Goal: Information Seeking & Learning: Check status

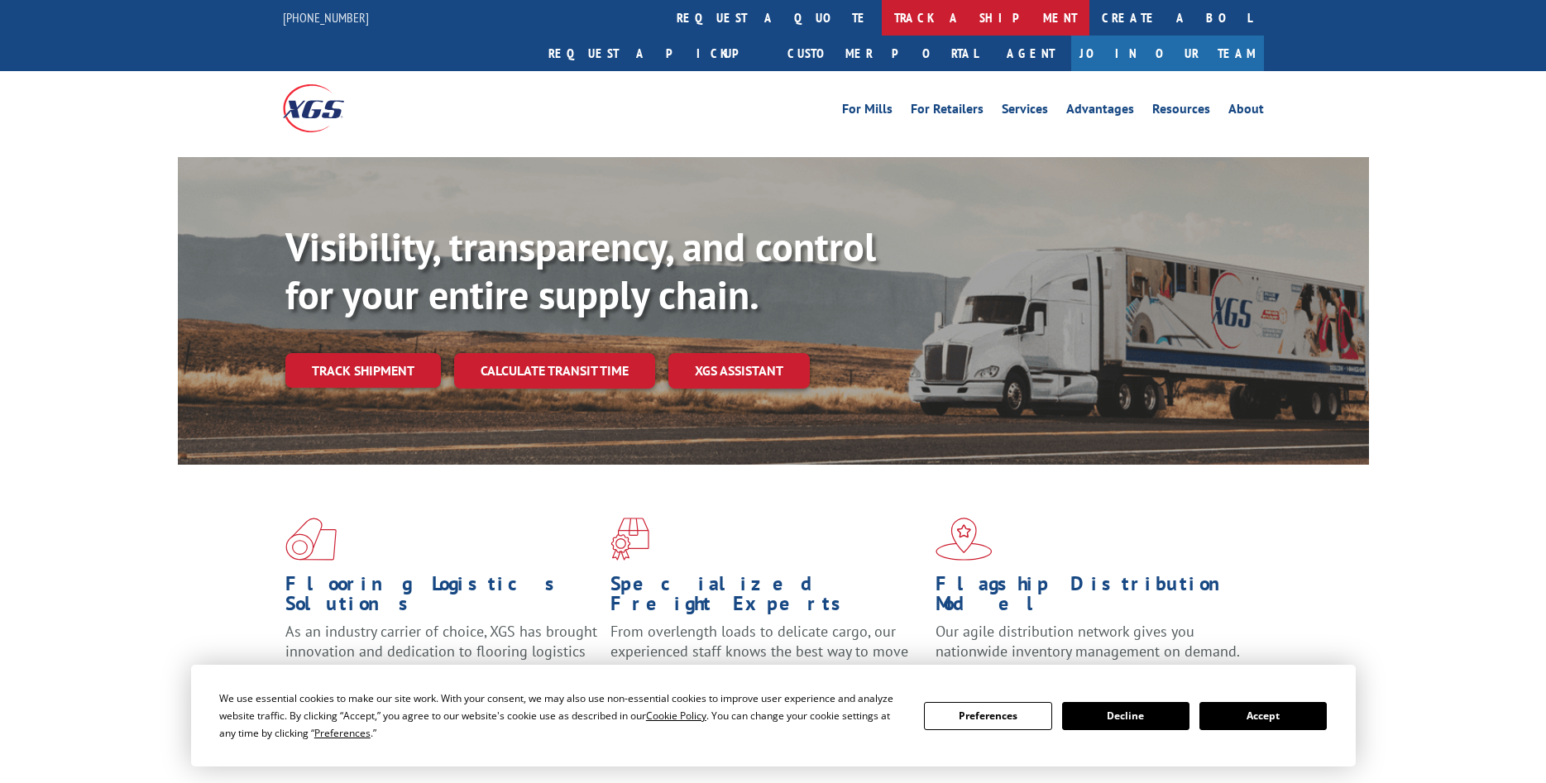
click at [882, 17] on link "track a shipment" at bounding box center [986, 18] width 208 height 36
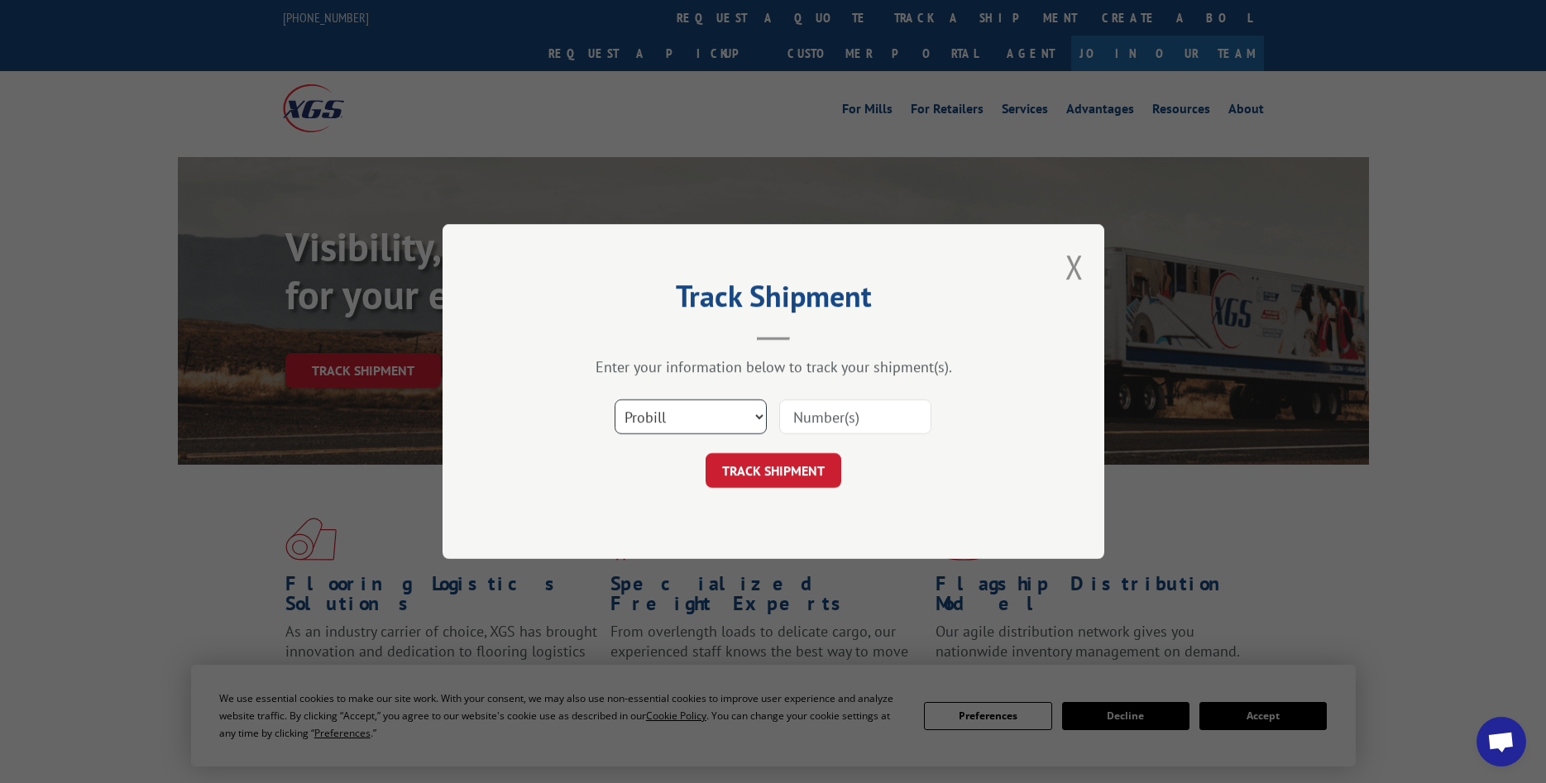
click at [615, 400] on select "Select category... Probill BOL PO" at bounding box center [691, 417] width 152 height 35
select select "bol"
click option "BOL" at bounding box center [0, 0] width 0 height 0
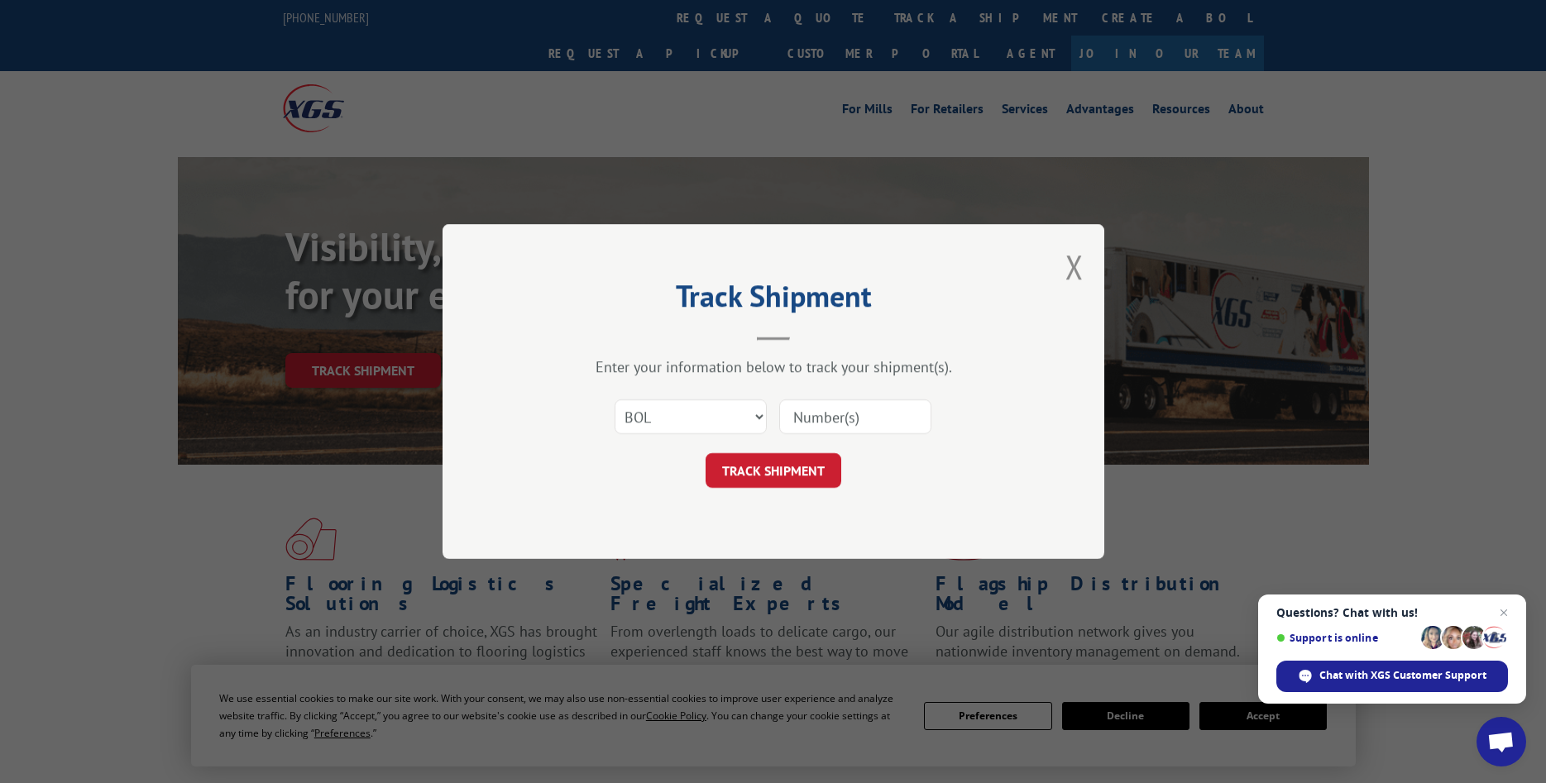
click at [820, 420] on input at bounding box center [855, 417] width 152 height 35
type input "883990"
click at [785, 474] on button "TRACK SHIPMENT" at bounding box center [774, 470] width 136 height 35
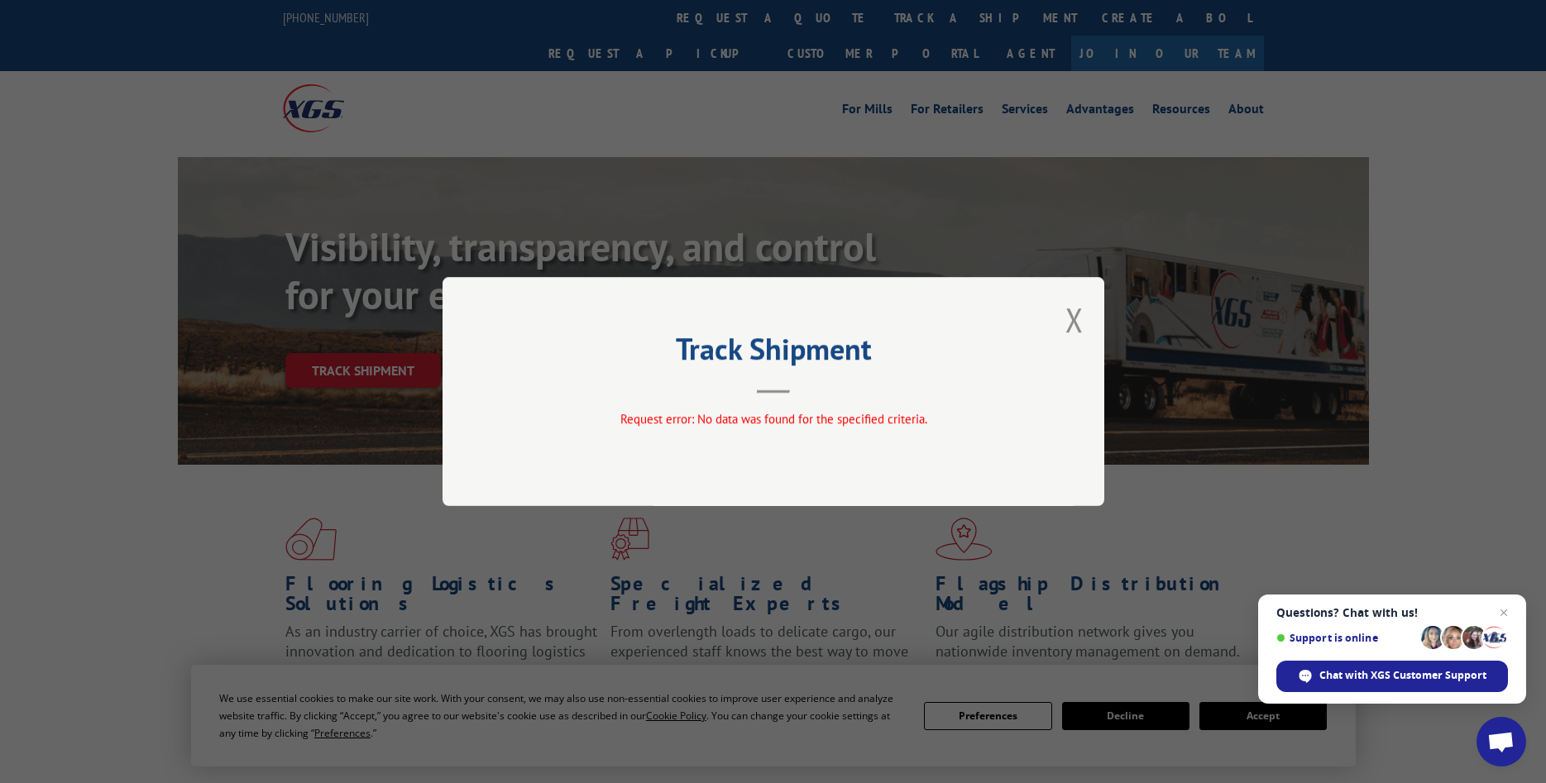
click at [1084, 323] on div "Track Shipment Request error: No data was found for the specified criteria." at bounding box center [774, 391] width 662 height 229
click at [1076, 322] on button "Close modal" at bounding box center [1074, 320] width 18 height 44
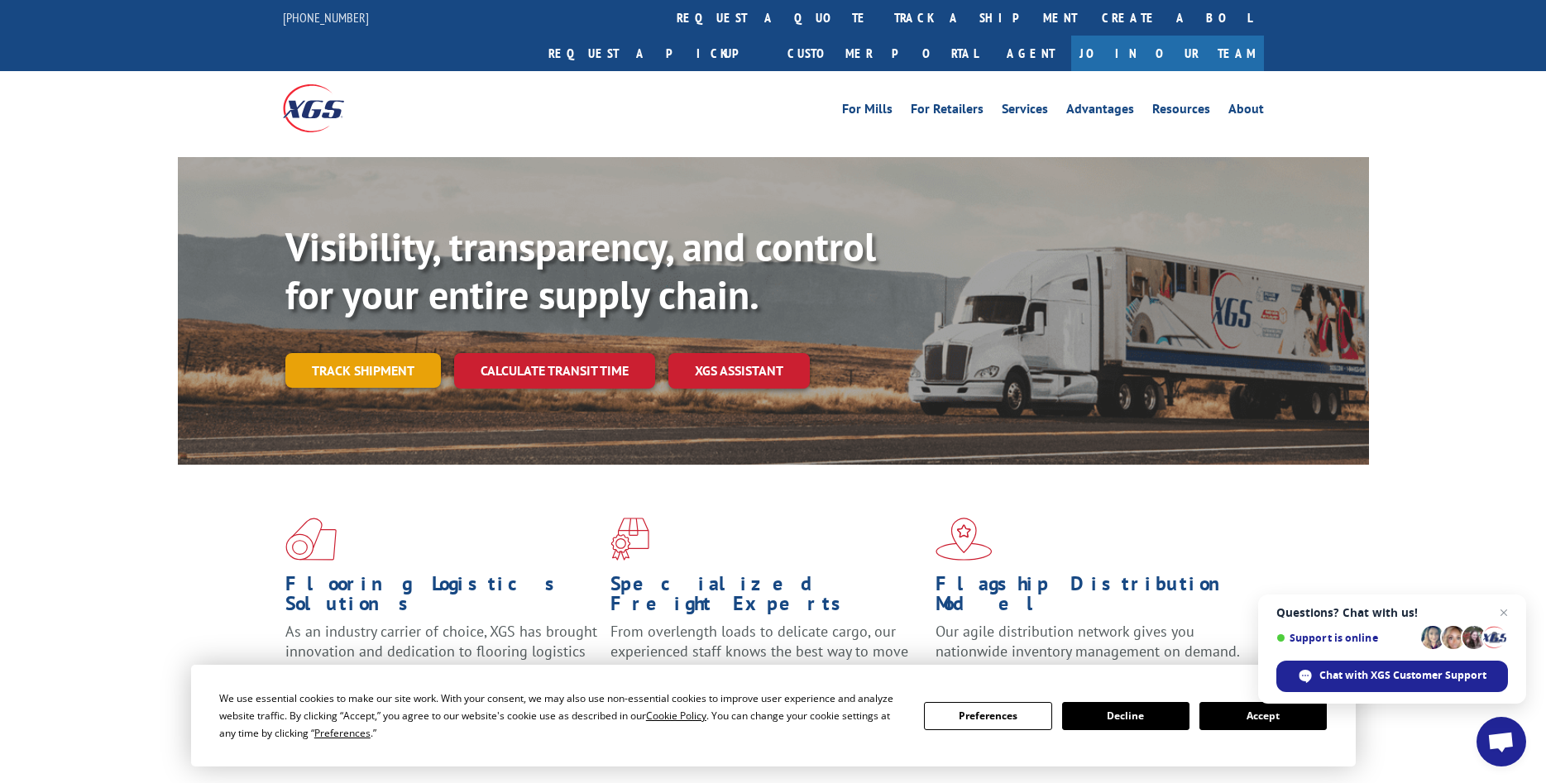
click at [342, 353] on link "Track shipment" at bounding box center [363, 370] width 156 height 35
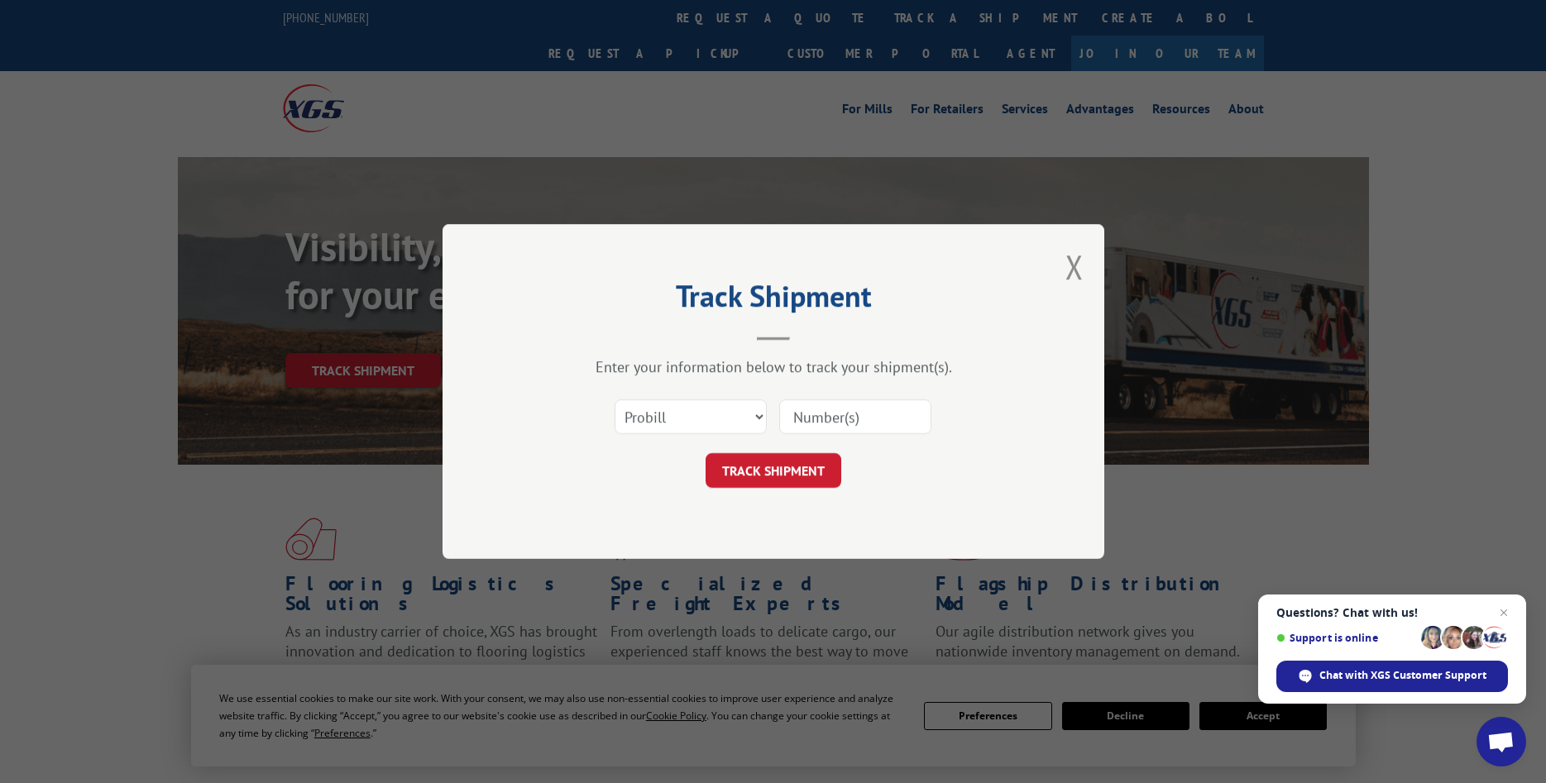
click at [812, 419] on input at bounding box center [855, 417] width 152 height 35
drag, startPoint x: 877, startPoint y: 409, endPoint x: 663, endPoint y: 414, distance: 213.5
click at [779, 414] on input "883990" at bounding box center [855, 417] width 152 height 35
type input "883990"
click at [766, 471] on button "TRACK SHIPMENT" at bounding box center [774, 470] width 136 height 35
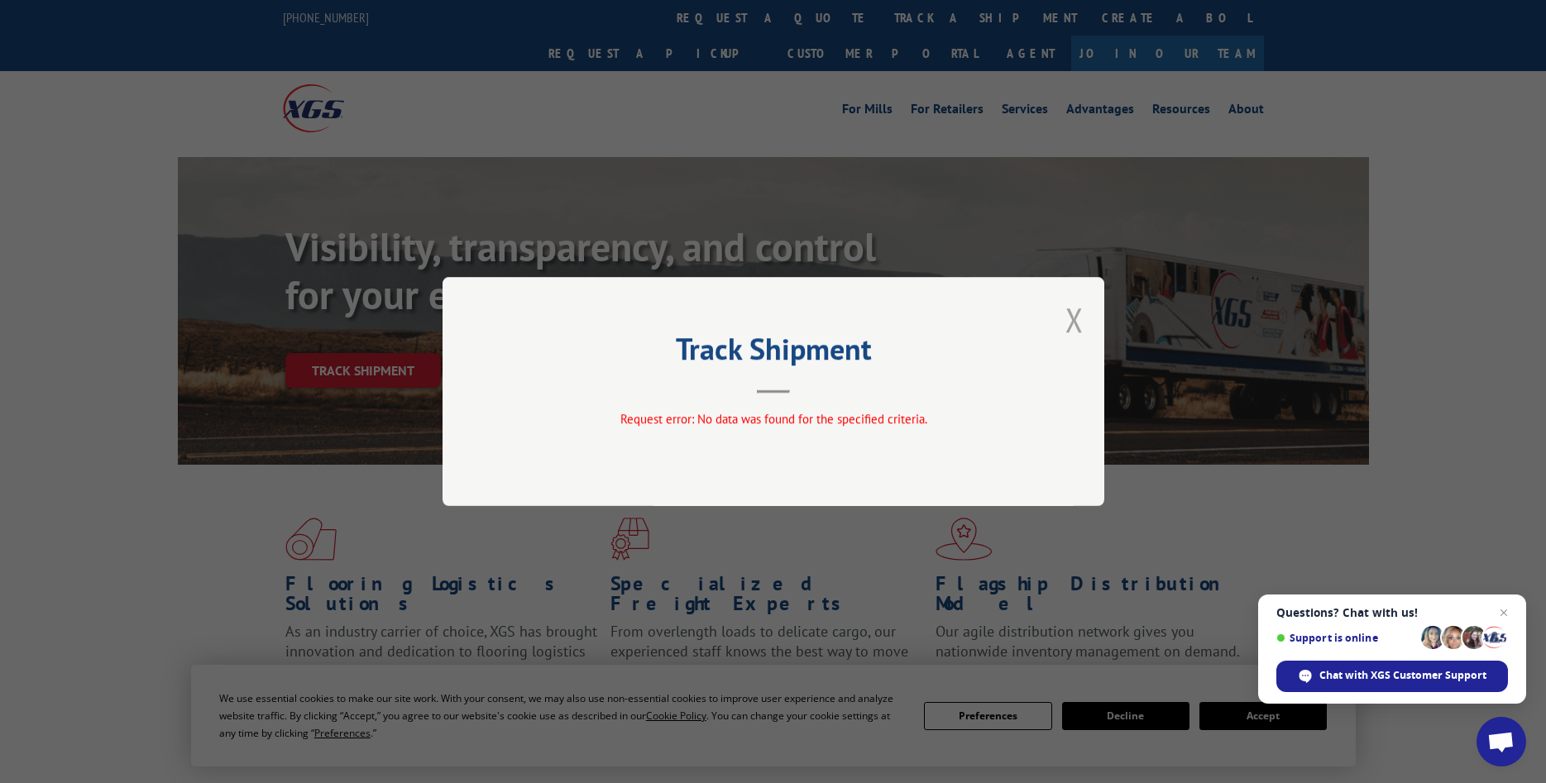
click at [1080, 318] on button "Close modal" at bounding box center [1074, 320] width 18 height 44
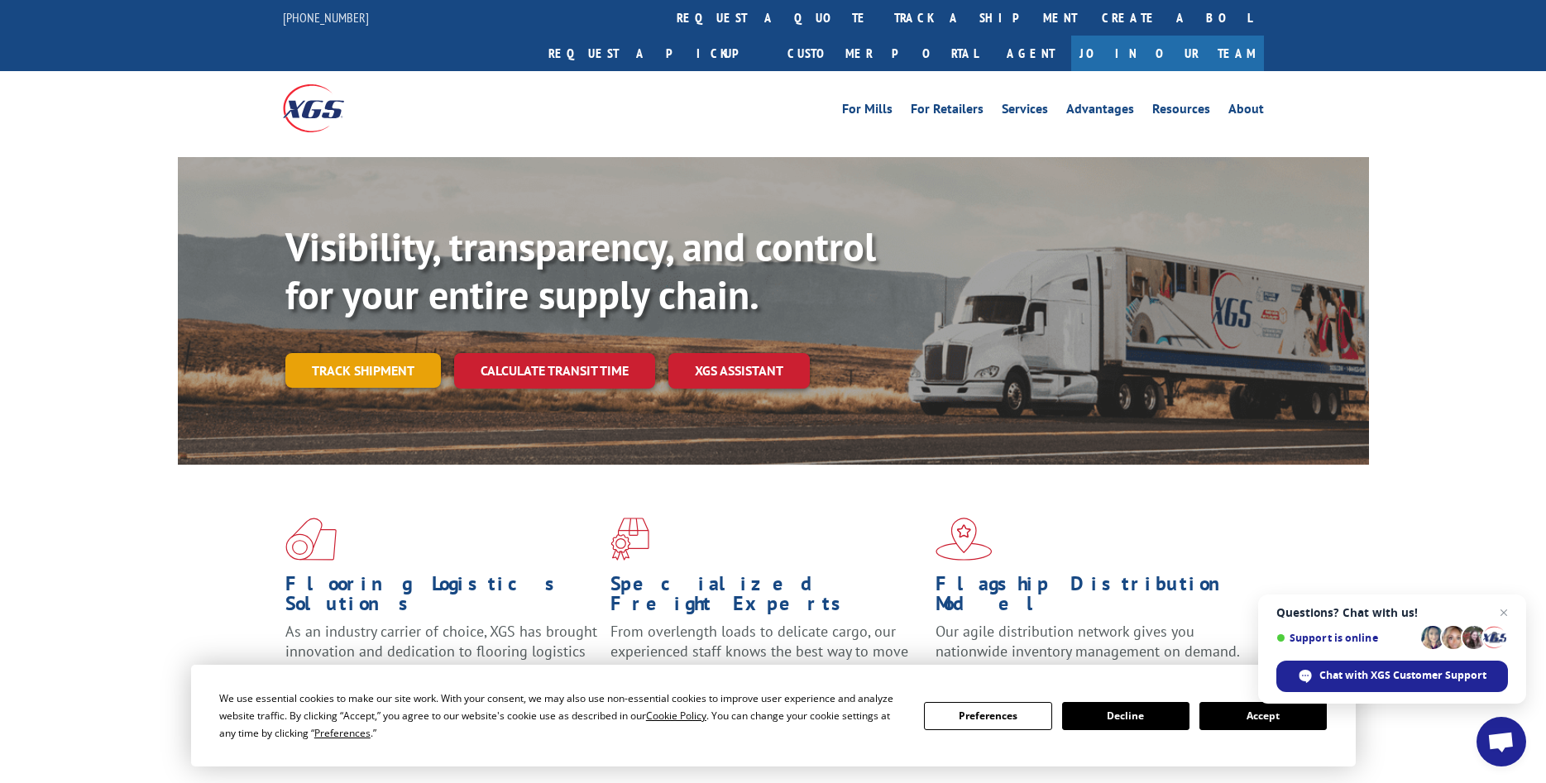
click at [370, 353] on link "Track shipment" at bounding box center [363, 370] width 156 height 35
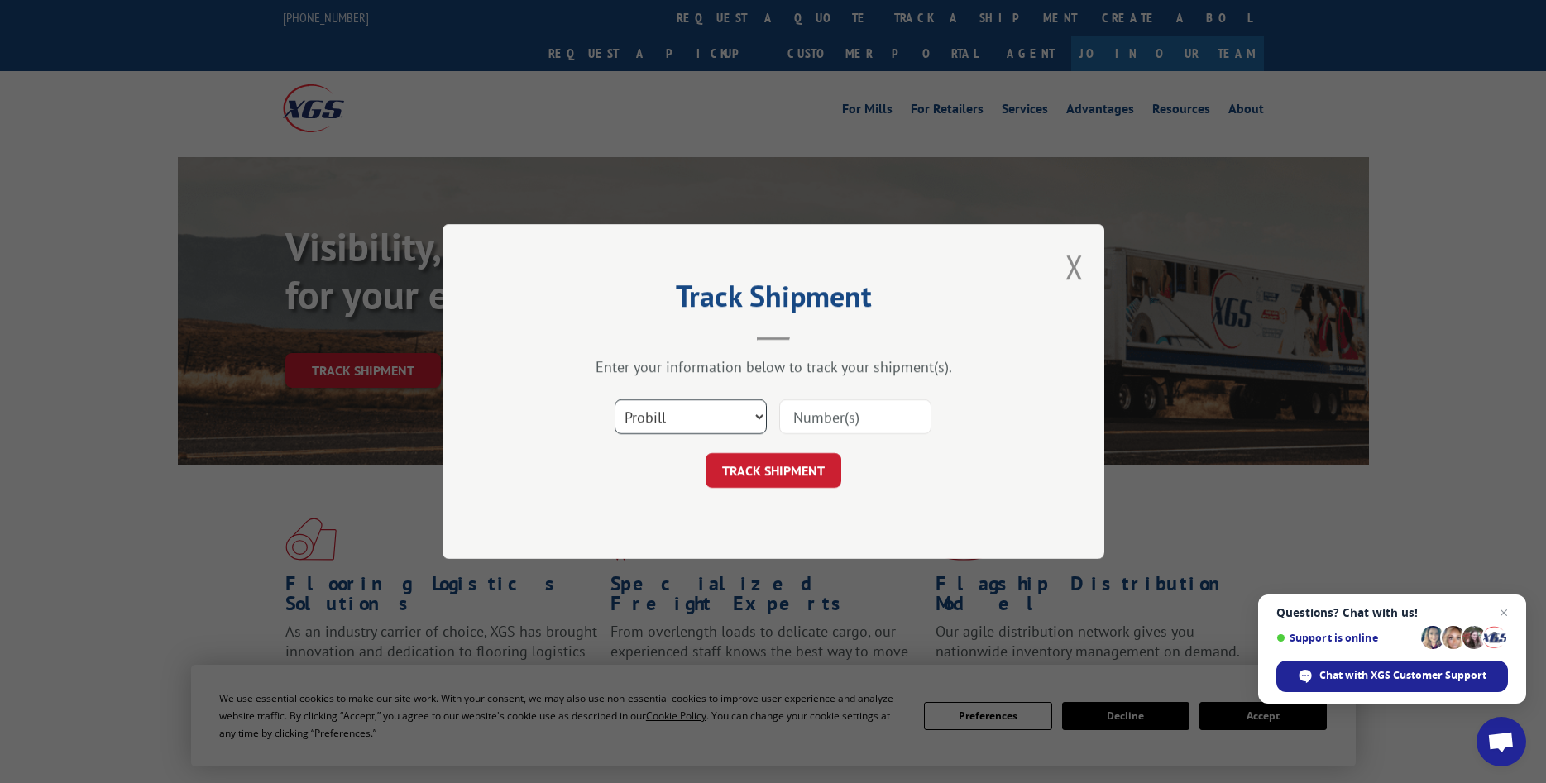
click at [615, 400] on select "Select category... Probill BOL PO" at bounding box center [691, 417] width 152 height 35
select select "bol"
click option "BOL" at bounding box center [0, 0] width 0 height 0
click at [805, 421] on input at bounding box center [855, 417] width 152 height 35
paste input "883990"
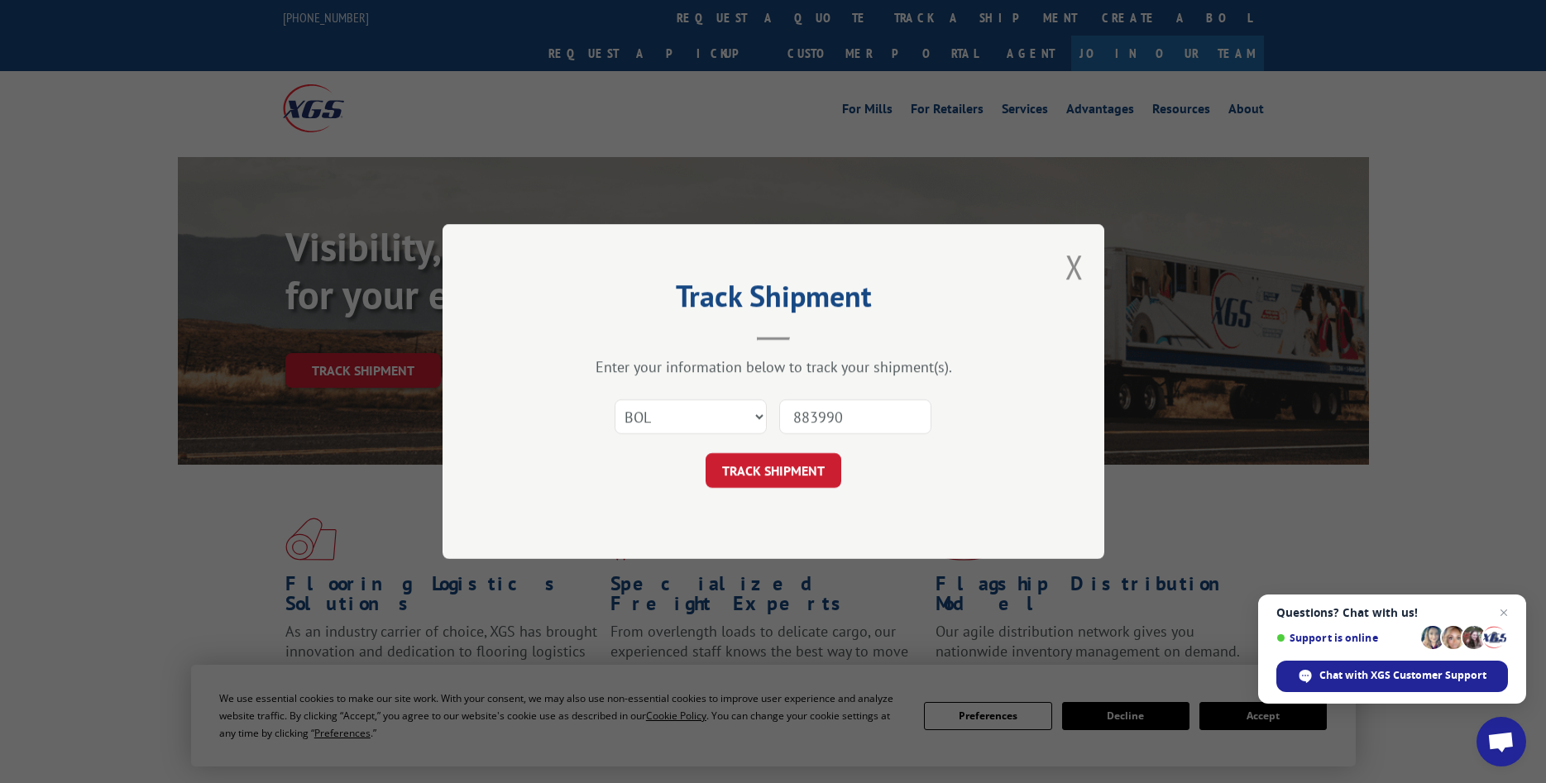
type input "883990"
